Goal: Navigation & Orientation: Find specific page/section

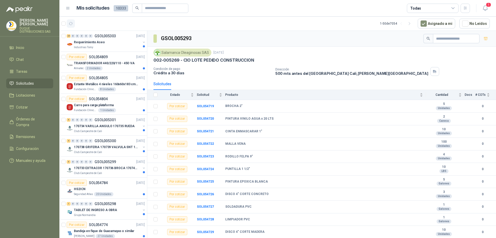
click at [71, 22] on icon "button" at bounding box center [71, 23] width 4 height 4
click at [117, 46] on div "Industrias Tomy" at bounding box center [107, 47] width 67 height 4
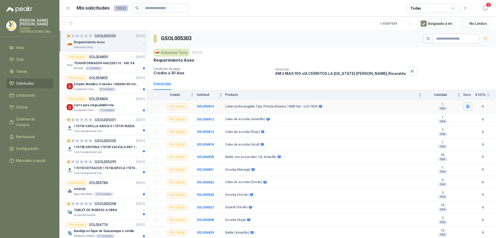
click at [467, 109] on button "button" at bounding box center [468, 106] width 9 height 9
click at [457, 101] on div "linterna recargable.png" at bounding box center [445, 98] width 48 height 12
click at [457, 99] on button "linterna recargable.png" at bounding box center [444, 97] width 41 height 5
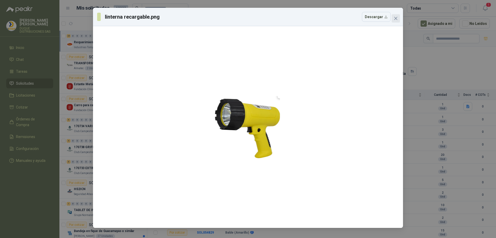
click at [394, 19] on icon "close" at bounding box center [396, 18] width 4 height 4
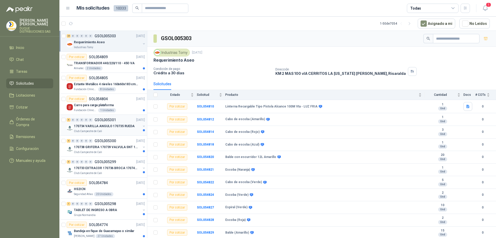
click at [116, 126] on p "170734 VARILLA ANGULO 170735 RUEDA" at bounding box center [104, 126] width 61 height 5
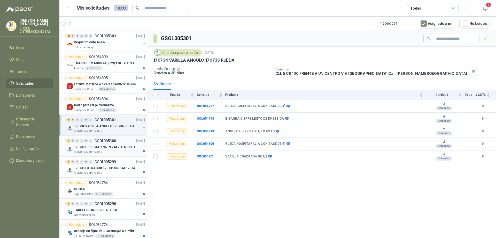
click at [122, 148] on p "170738 GRIFERIA 170739 VALVULA SNT 170742 VALVULA" at bounding box center [106, 147] width 64 height 5
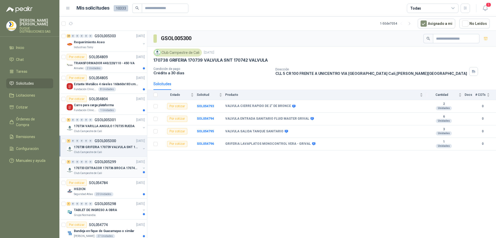
click at [124, 166] on p "170733 EXTRACOR 170736 BROCA 170743 PORTACAND" at bounding box center [106, 167] width 64 height 5
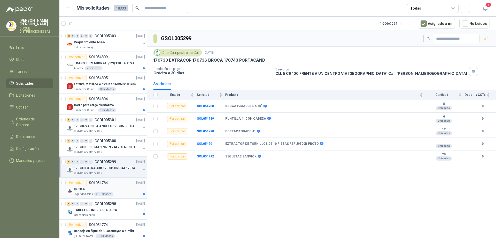
click at [111, 186] on div "HS2ICN" at bounding box center [109, 189] width 71 height 6
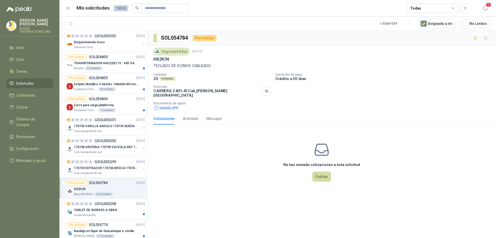
click at [173, 110] on button "teclado.JPG" at bounding box center [166, 107] width 25 height 5
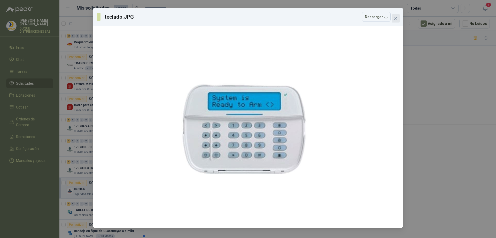
click at [394, 19] on icon "close" at bounding box center [396, 18] width 4 height 4
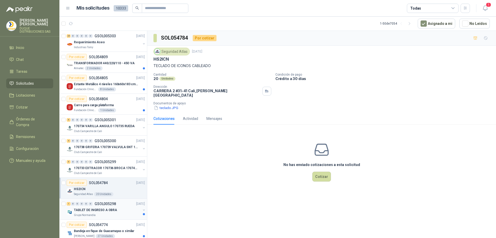
click at [114, 208] on p "TABLET DE INGRESO A OBRA" at bounding box center [95, 209] width 43 height 5
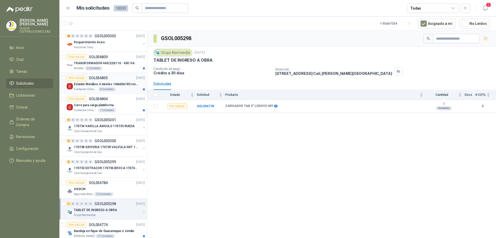
scroll to position [26, 0]
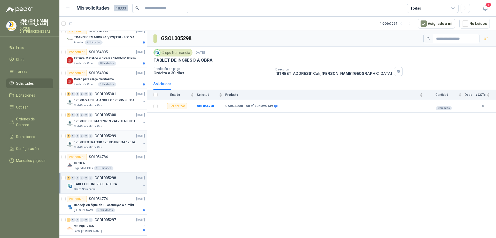
click at [119, 136] on div "5 0 0 0 0 0 GSOL005299 [DATE]" at bounding box center [106, 136] width 79 height 6
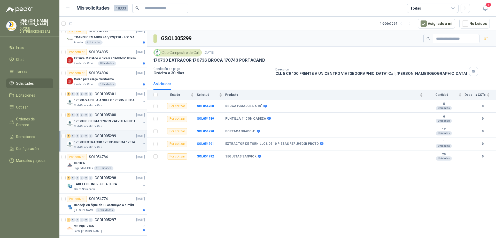
click at [108, 120] on p "170738 GRIFERIA 170739 VALVULA SNT 170742 VALVULA" at bounding box center [106, 121] width 64 height 5
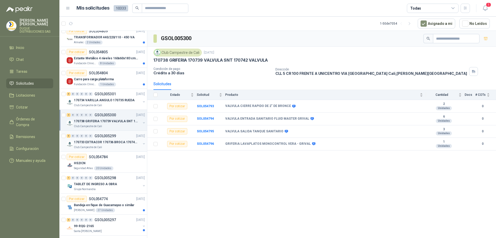
click at [110, 142] on p "170733 EXTRACOR 170736 BROCA 170743 PORTACAND" at bounding box center [106, 142] width 64 height 5
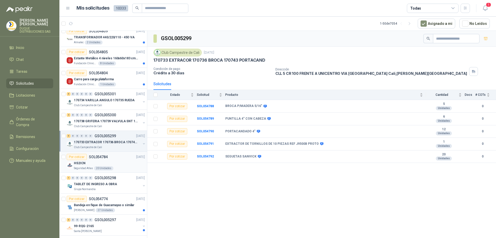
click at [116, 162] on div "HS2ICN" at bounding box center [109, 163] width 71 height 6
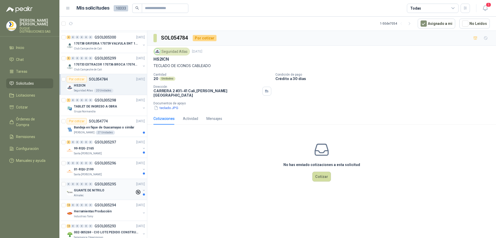
scroll to position [129, 0]
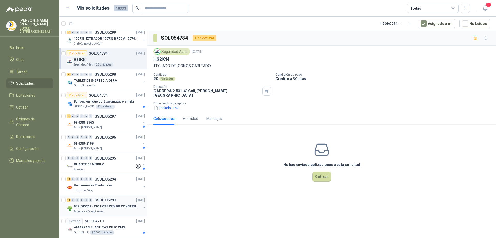
click at [117, 204] on p "002-005269 - CIO LOTE PEDIDO CONSTRUCCION" at bounding box center [106, 206] width 64 height 5
